Goal: Task Accomplishment & Management: Use online tool/utility

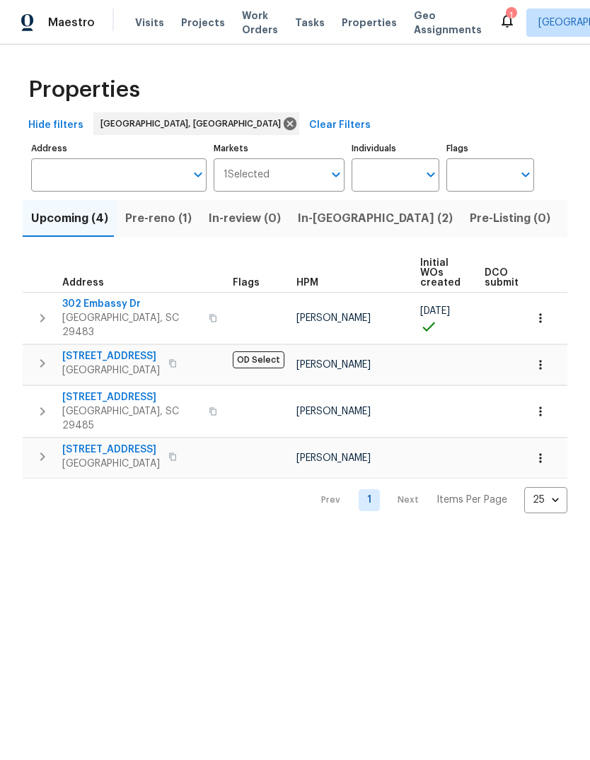
click at [117, 305] on span "302 Embassy Dr" at bounding box center [131, 304] width 138 height 14
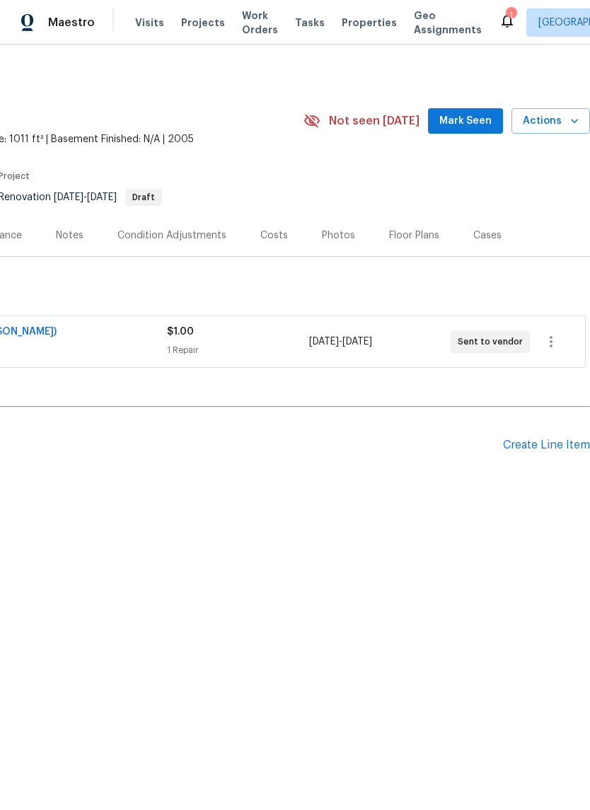
scroll to position [0, 209]
click at [466, 121] on span "Mark Seen" at bounding box center [465, 121] width 52 height 18
click at [359, 25] on span "Properties" at bounding box center [369, 23] width 55 height 14
